Goal: Information Seeking & Learning: Learn about a topic

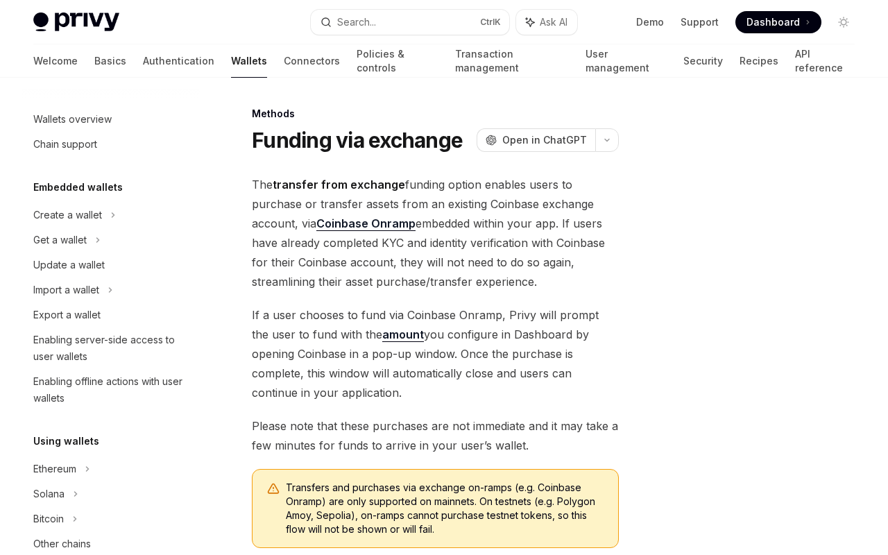
scroll to position [490, 0]
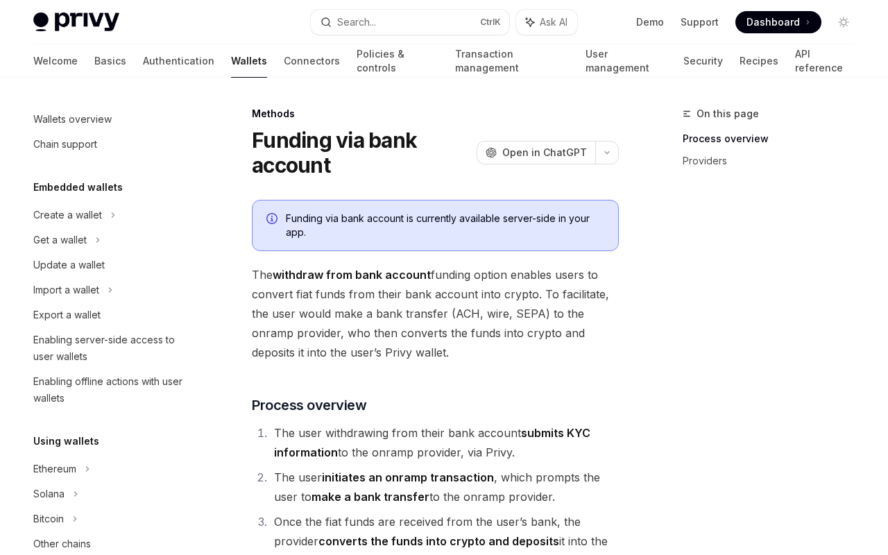
scroll to position [514, 0]
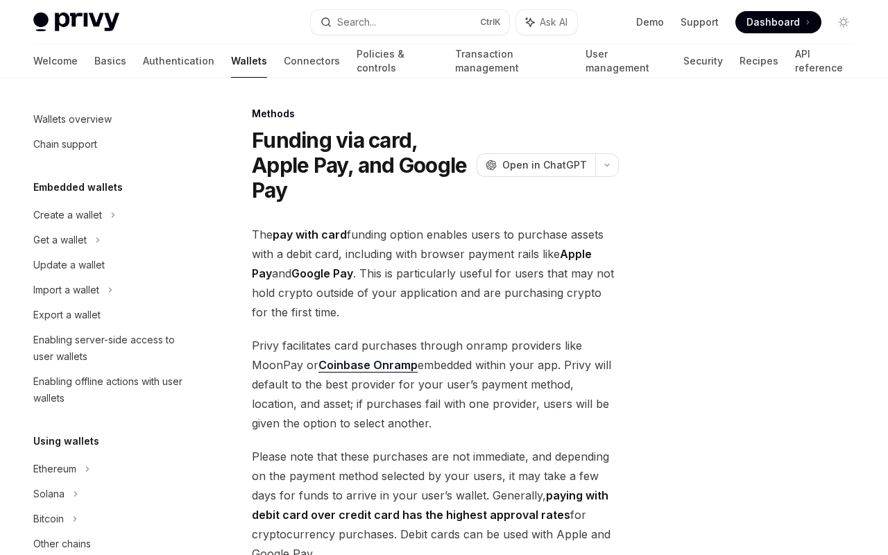
scroll to position [431, 0]
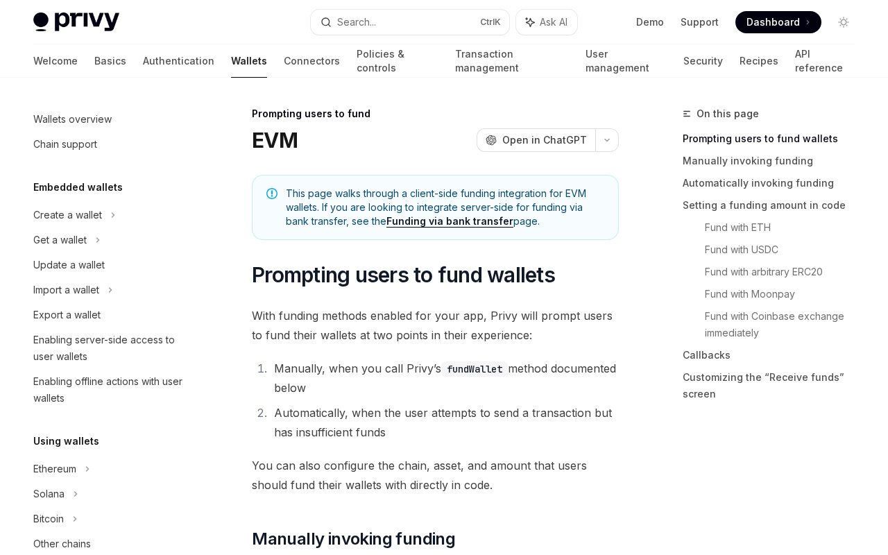
scroll to position [473, 0]
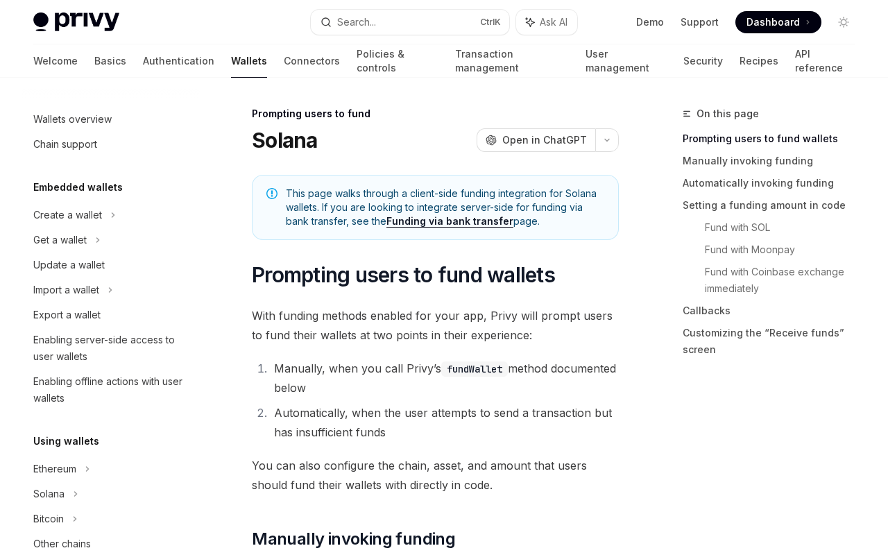
scroll to position [498, 0]
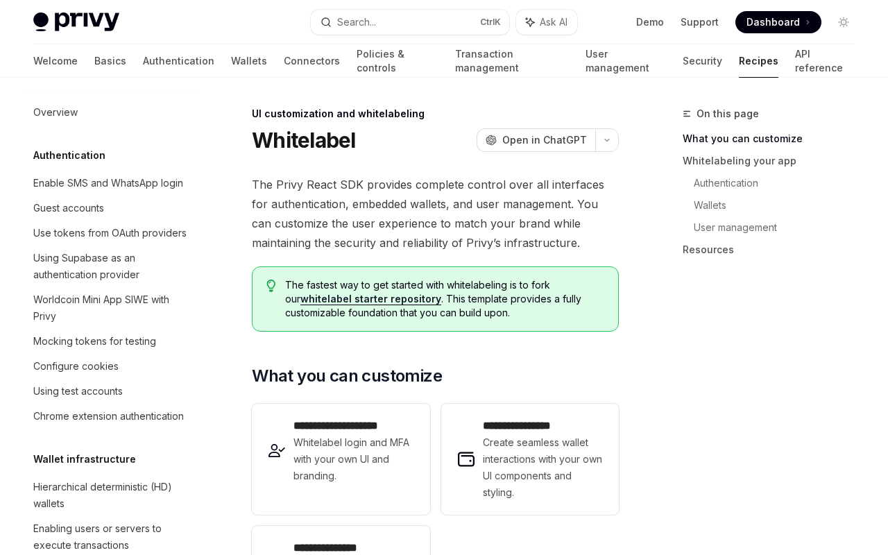
scroll to position [566, 0]
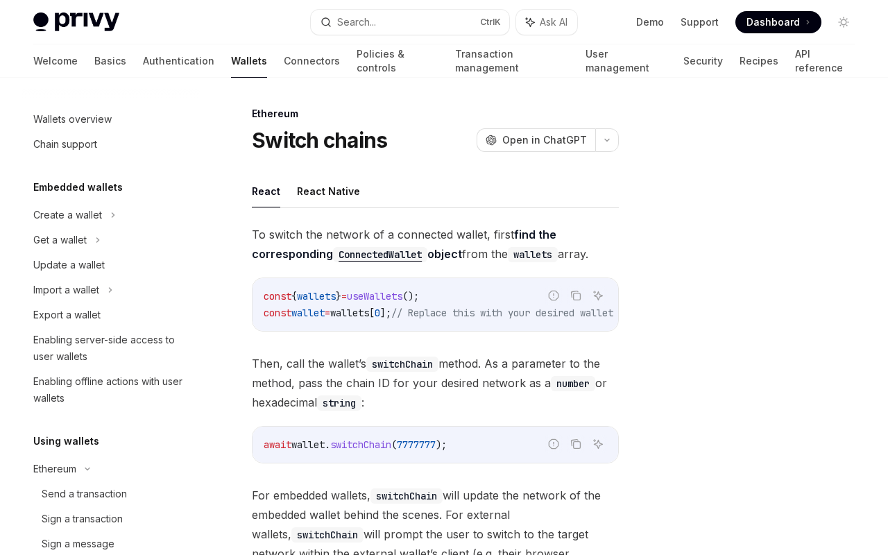
scroll to position [327, 0]
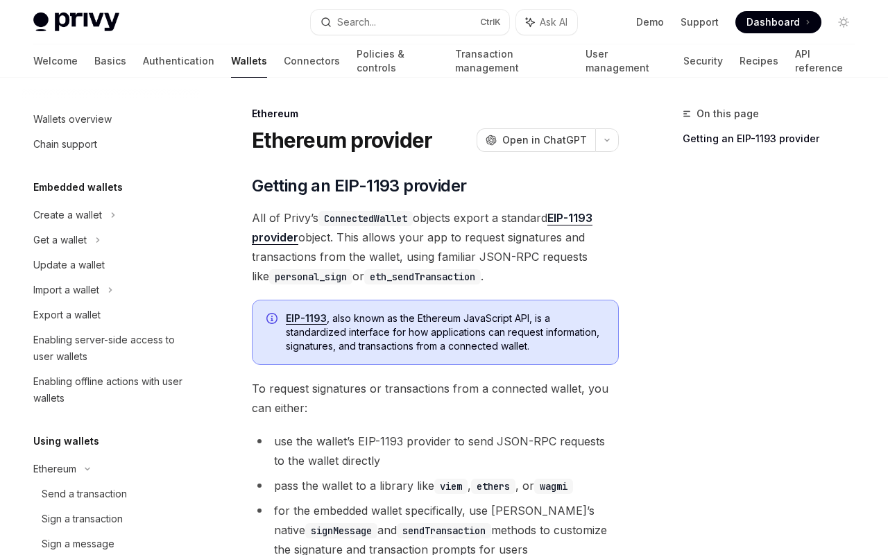
scroll to position [352, 0]
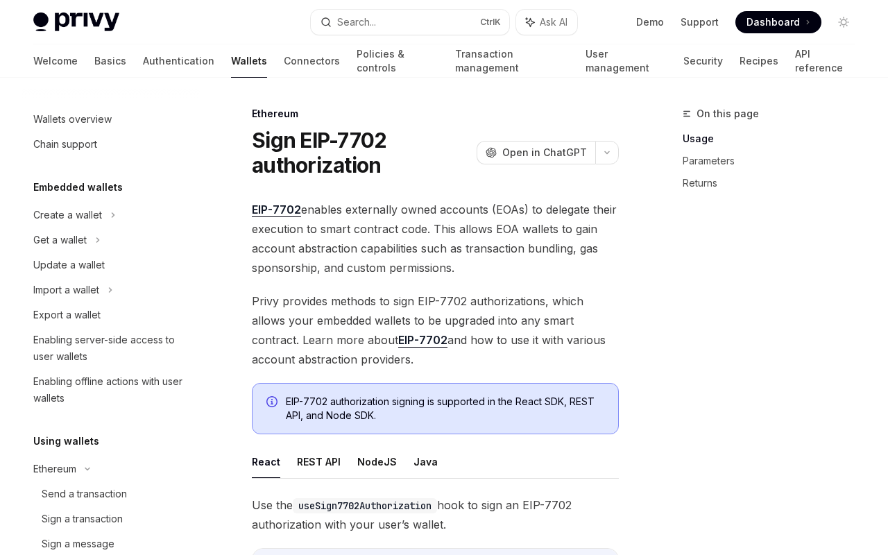
scroll to position [302, 0]
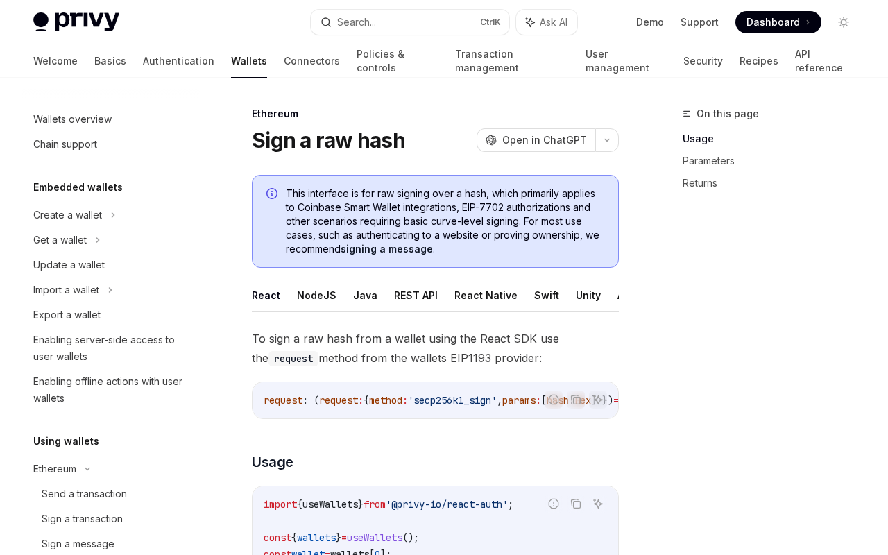
scroll to position [277, 0]
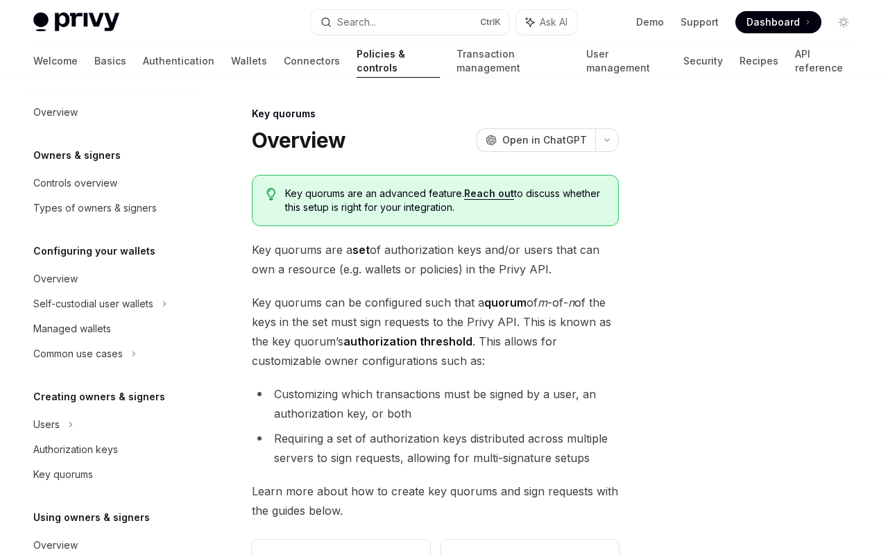
scroll to position [399, 0]
